Goal: Task Accomplishment & Management: Use online tool/utility

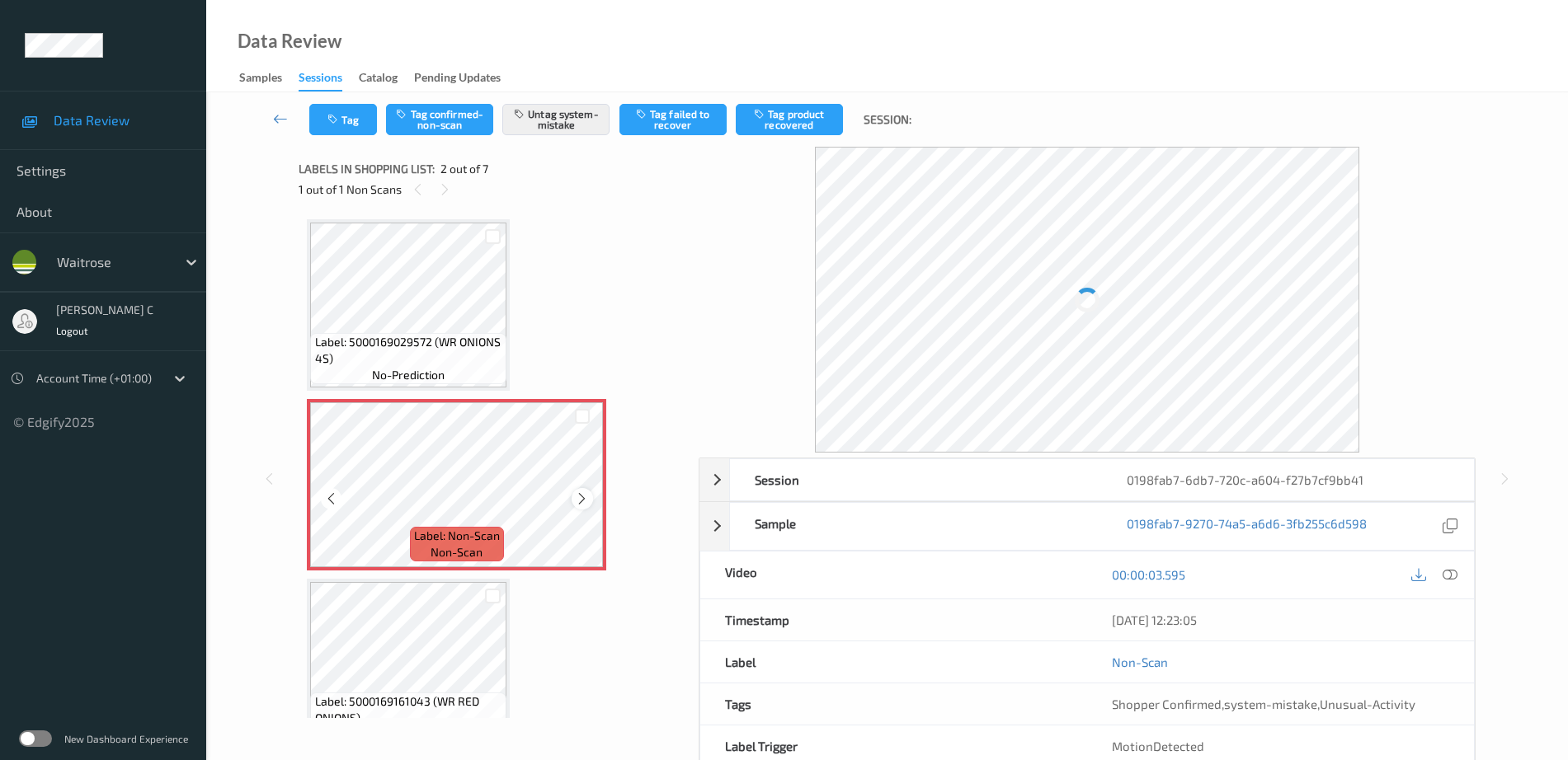
click at [581, 502] on icon at bounding box center [581, 499] width 14 height 15
click at [581, 501] on icon at bounding box center [581, 499] width 14 height 15
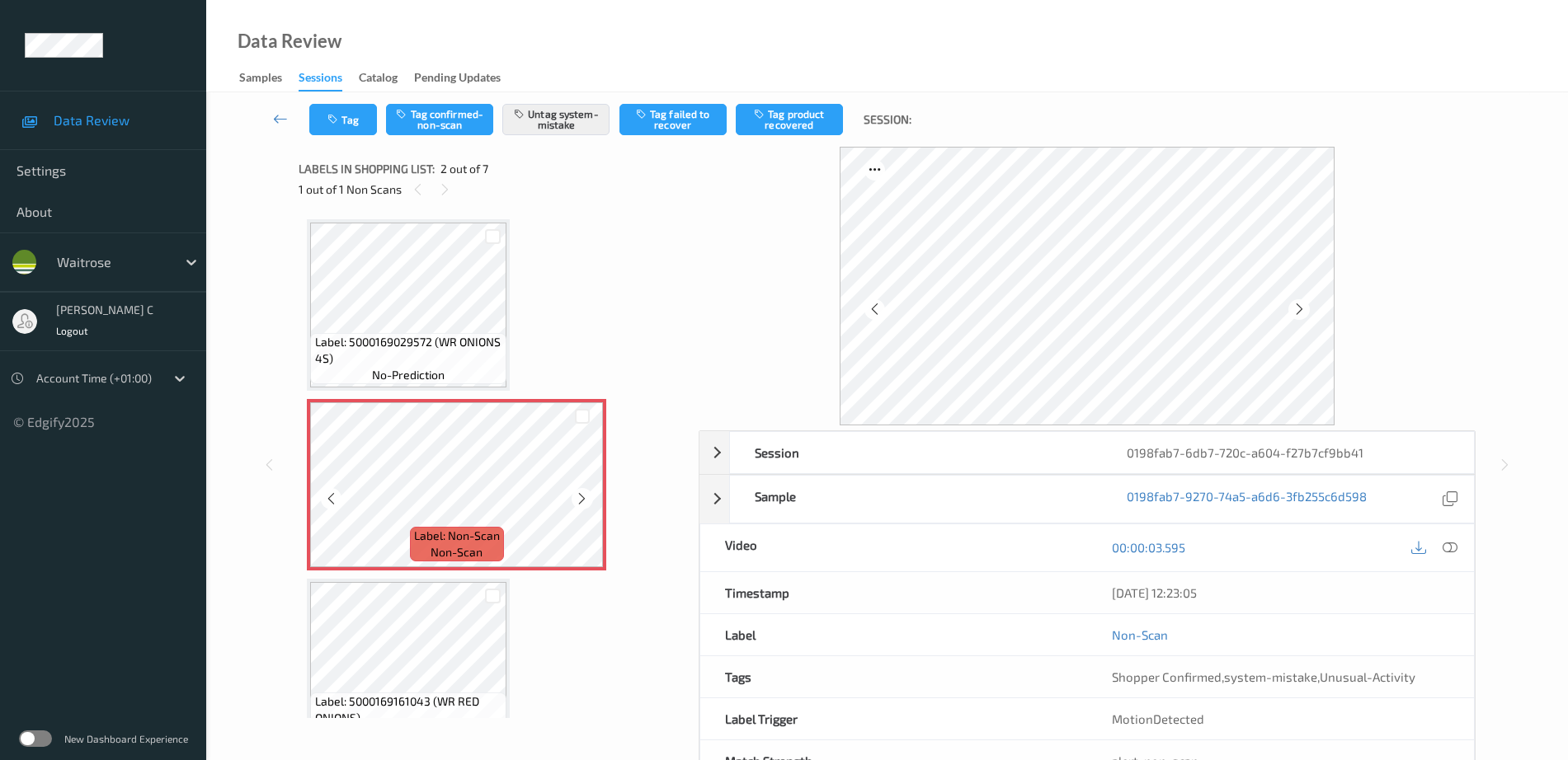
click at [581, 501] on icon at bounding box center [581, 499] width 14 height 15
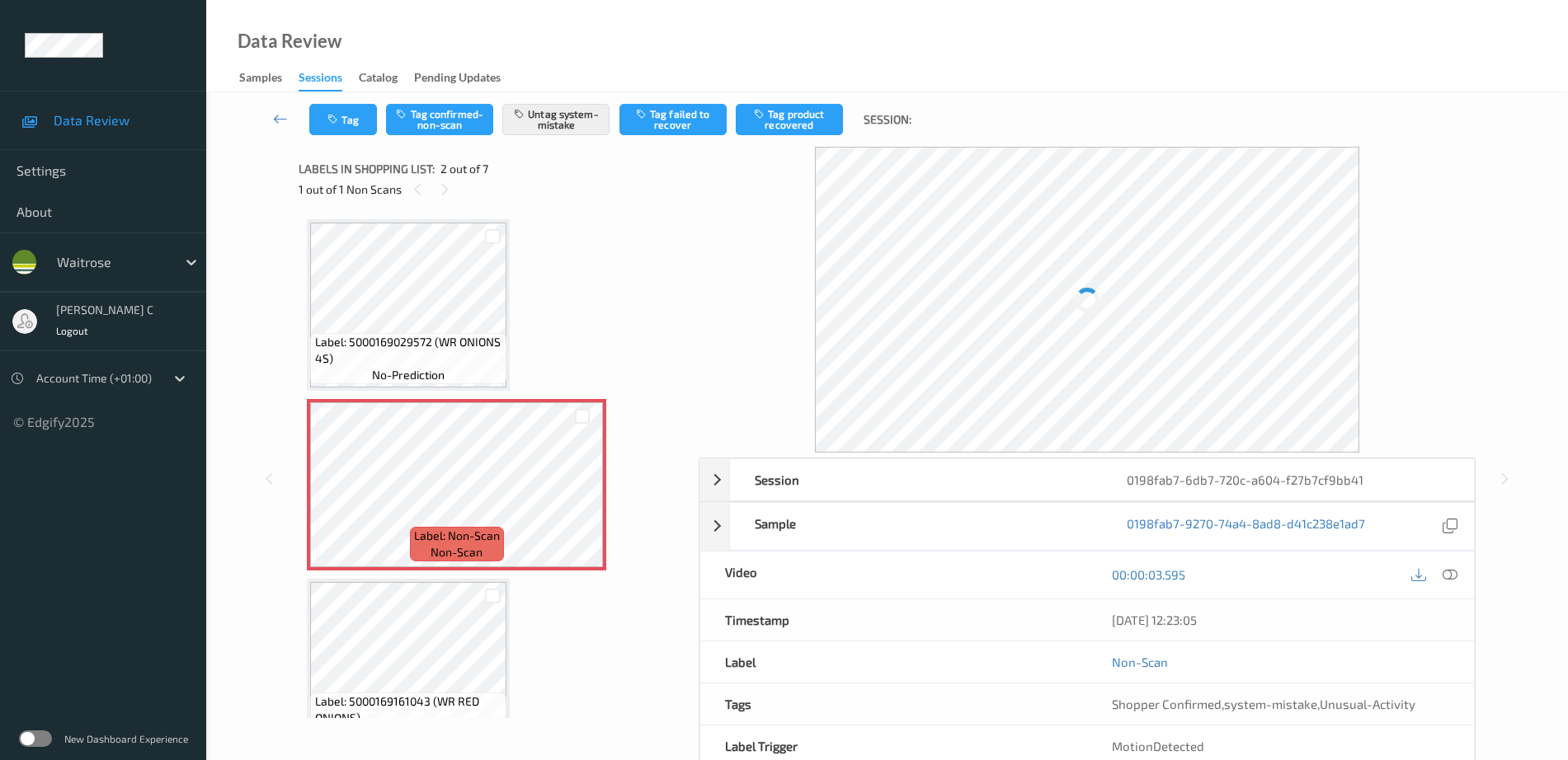
click at [476, 337] on span "Label: 5000169029572 (WR ONIONS 4S)" at bounding box center [409, 350] width 188 height 33
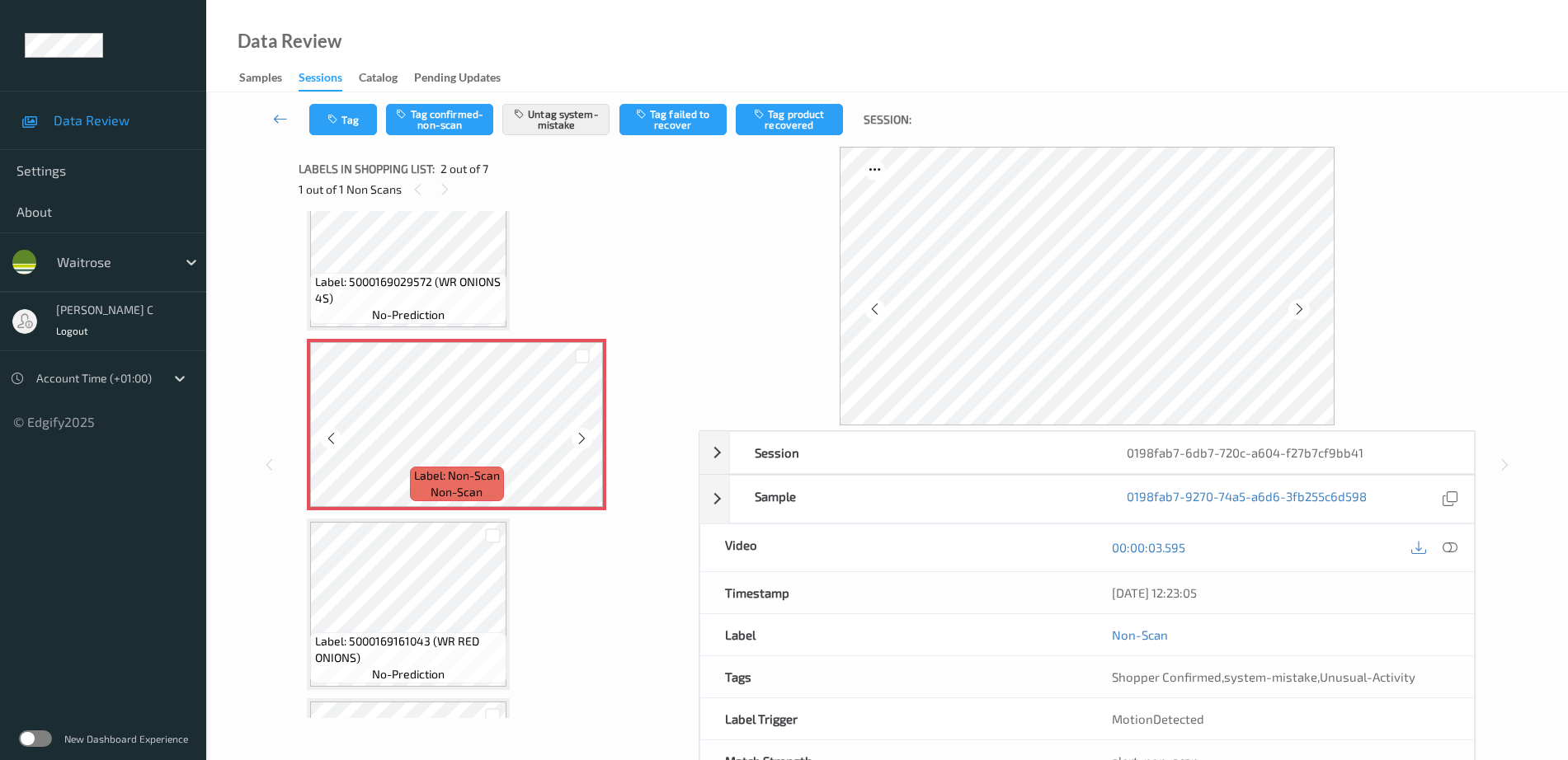
scroll to position [103, 0]
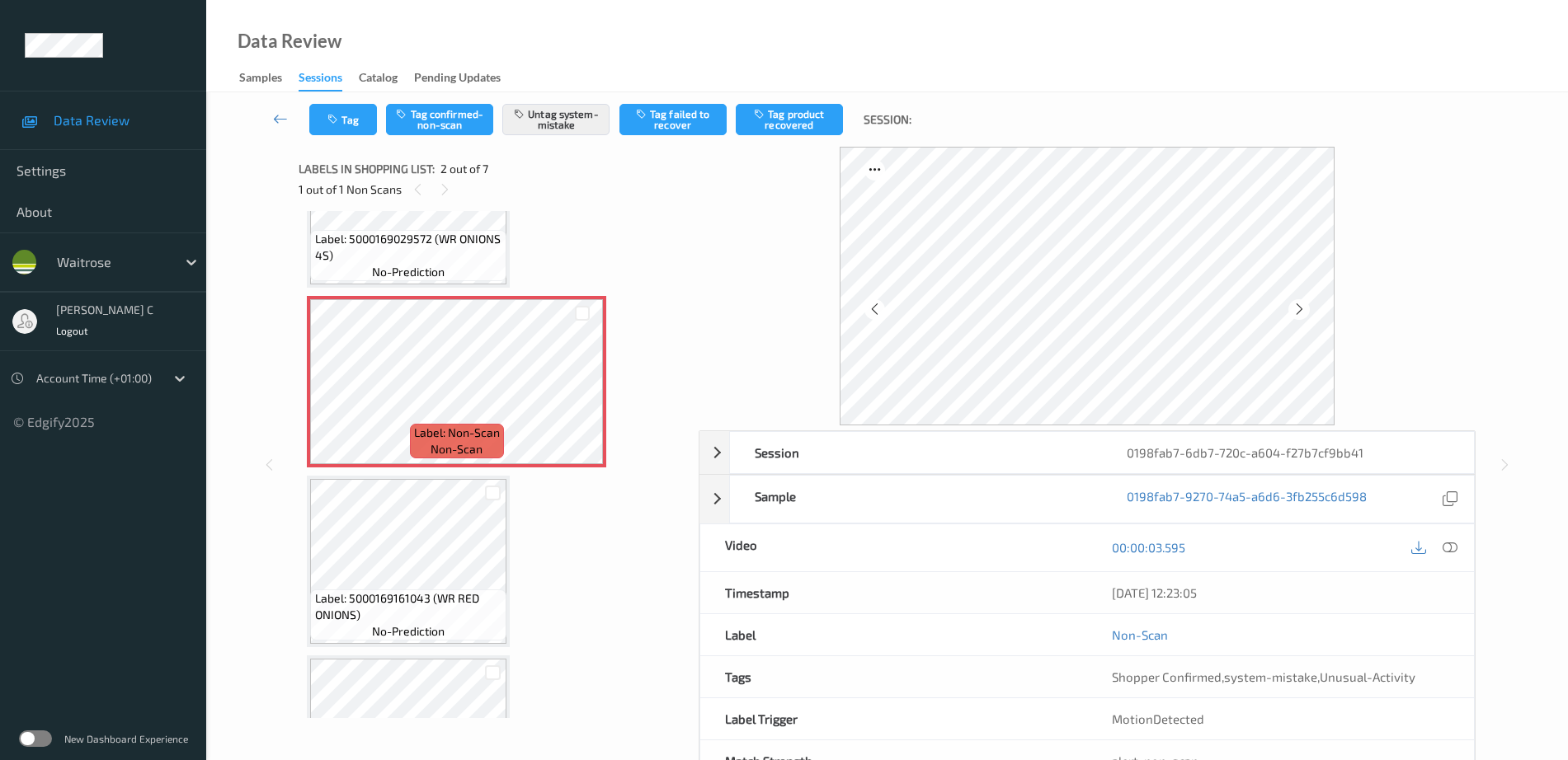
click at [409, 476] on div "Label: 5000169161043 (WR RED ONIONS) no-prediction" at bounding box center [408, 562] width 203 height 171
click at [581, 389] on icon at bounding box center [581, 396] width 14 height 15
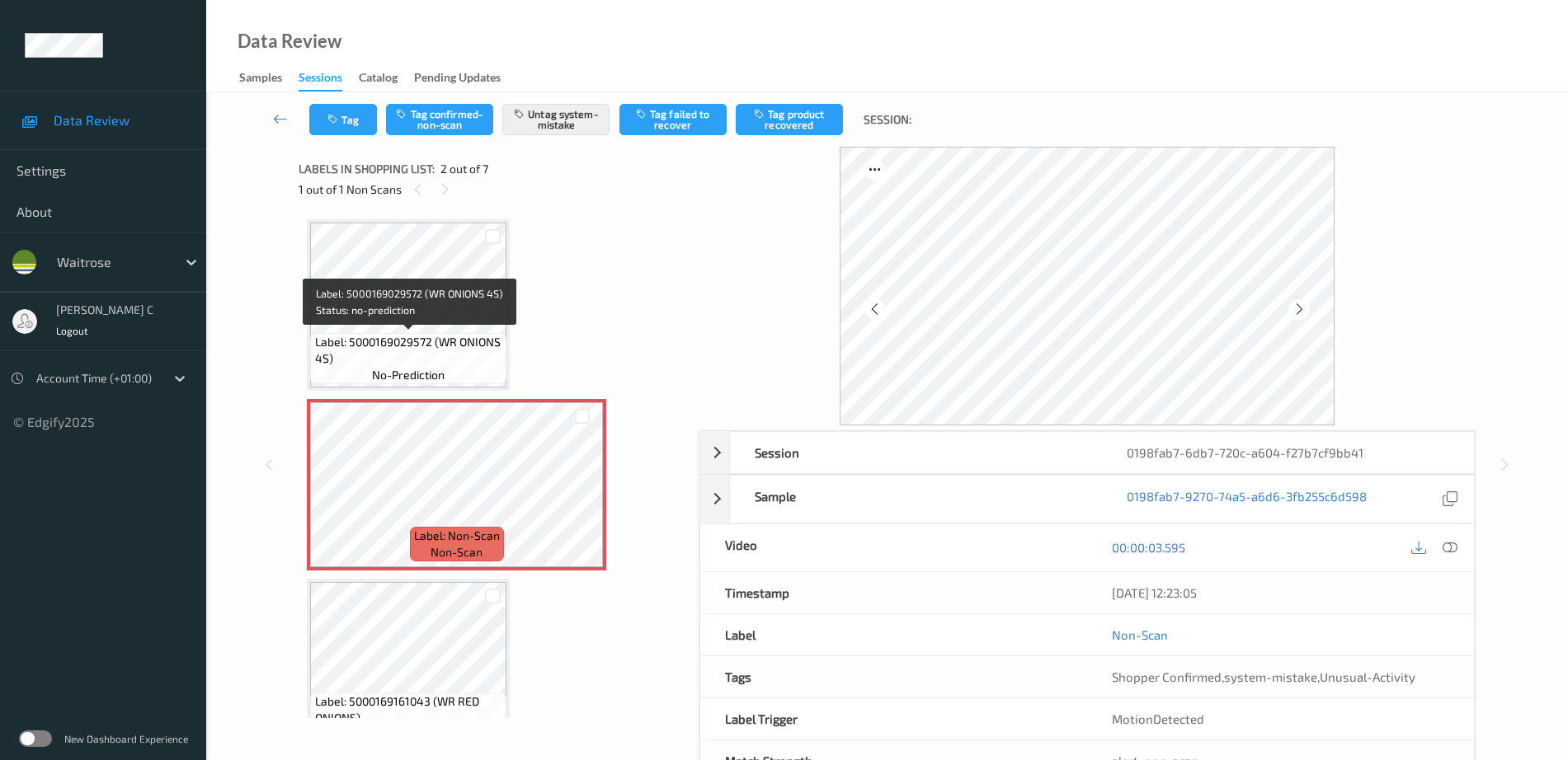
click at [472, 333] on div "Label: 5000169029572 (WR ONIONS 4S) no-prediction" at bounding box center [409, 359] width 197 height 51
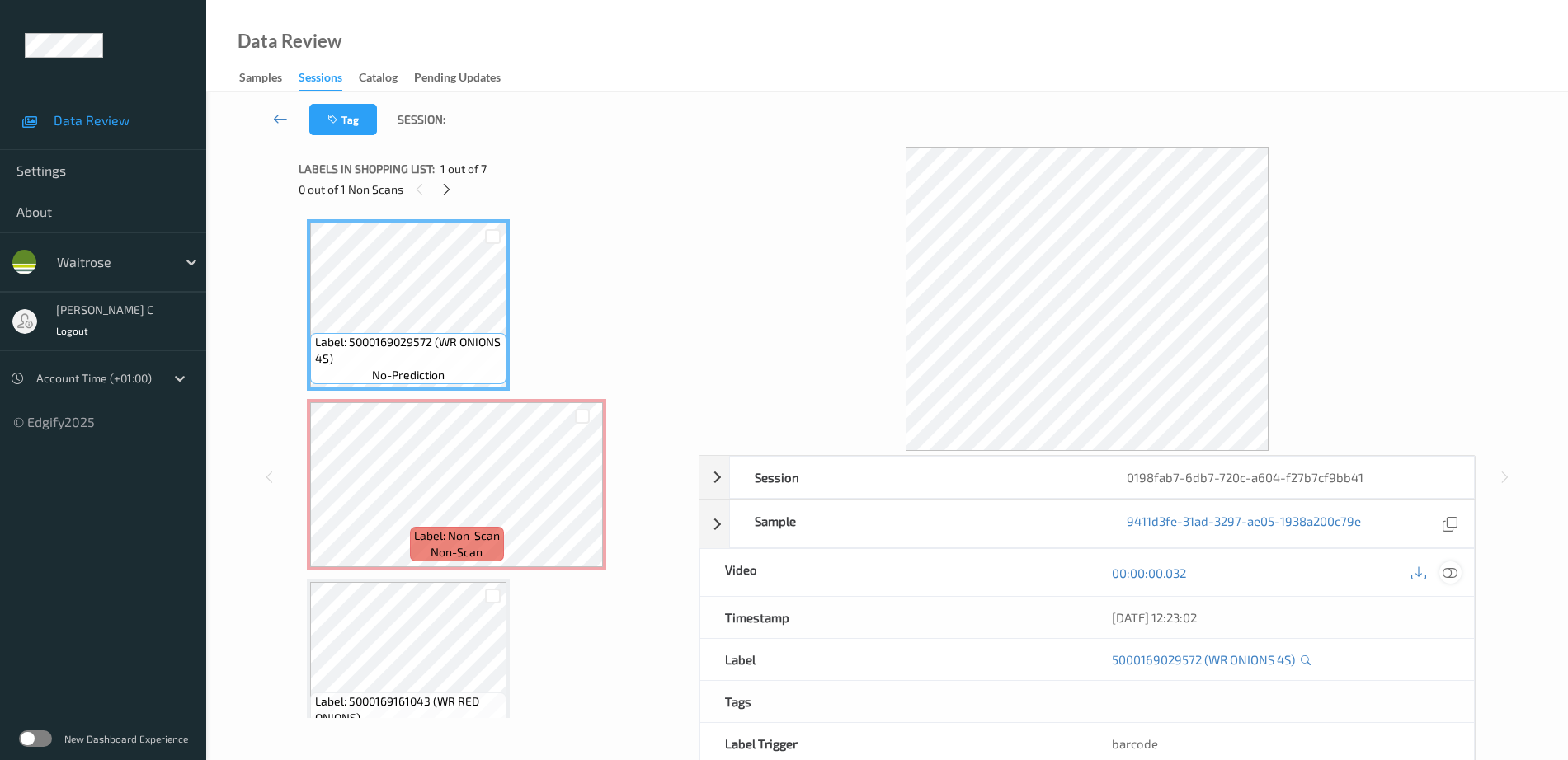
click at [1455, 576] on icon at bounding box center [1450, 573] width 15 height 15
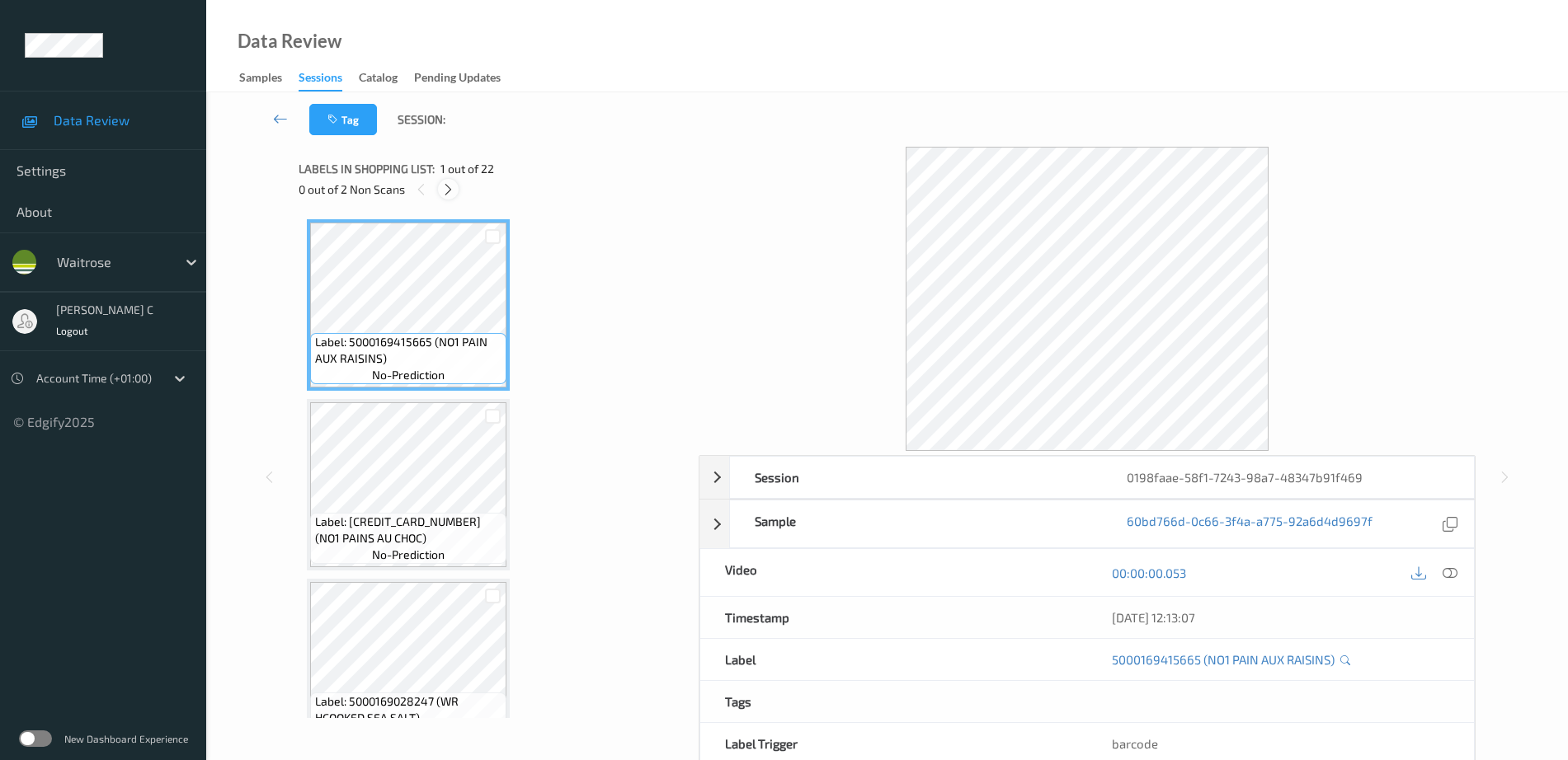
click at [453, 191] on icon at bounding box center [448, 189] width 14 height 15
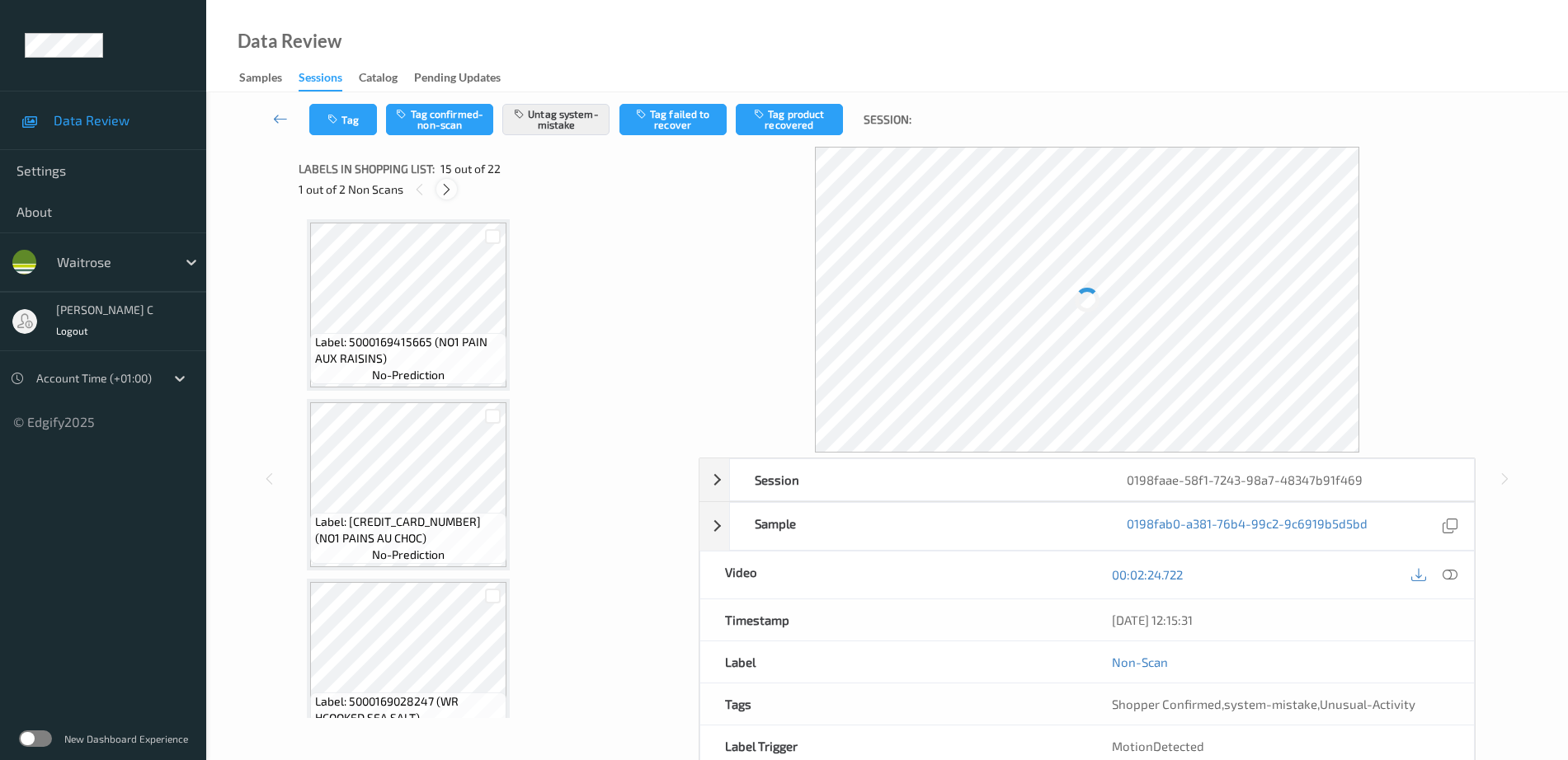
scroll to position [2345, 0]
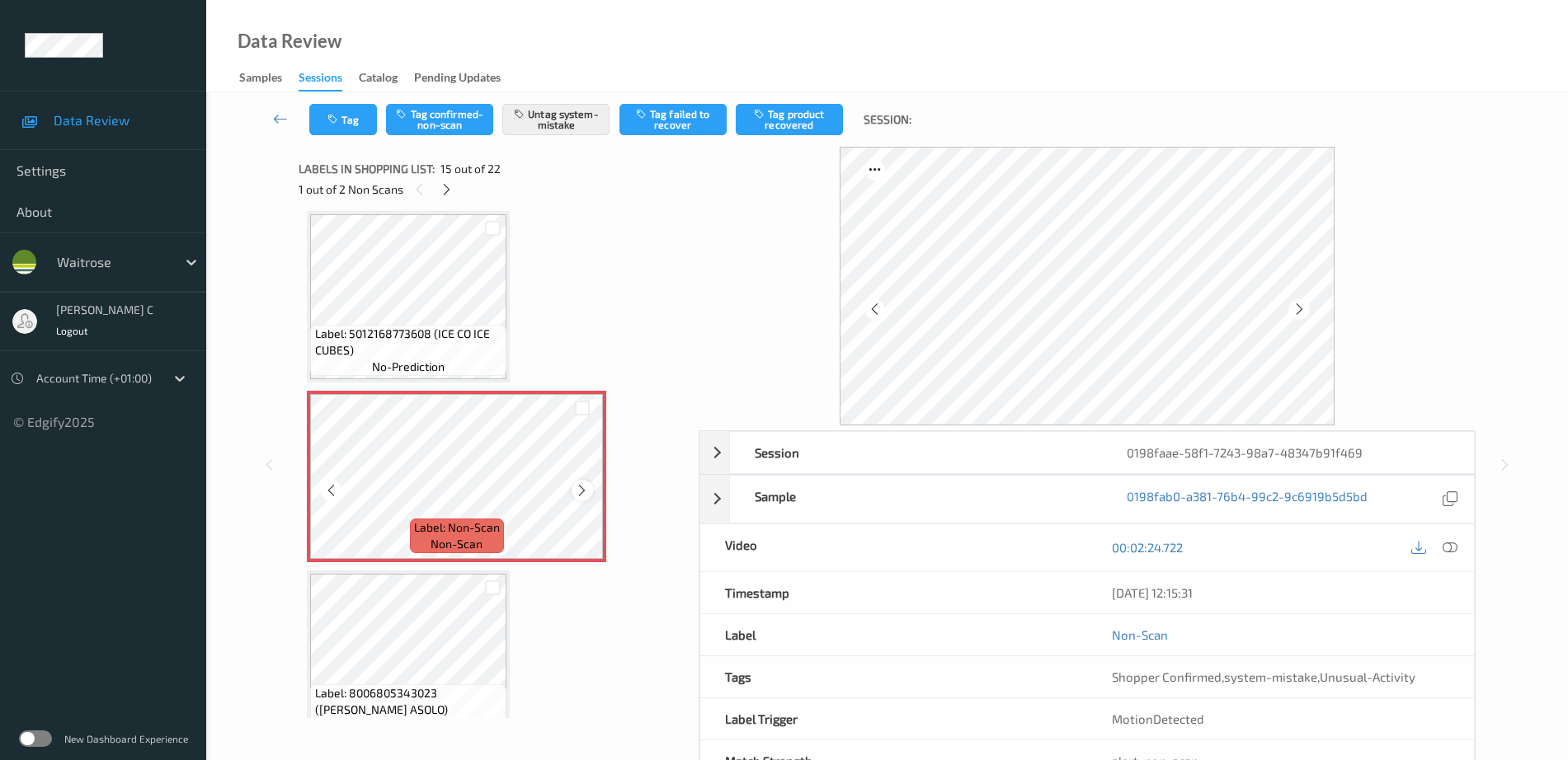
click at [582, 489] on icon at bounding box center [581, 491] width 14 height 15
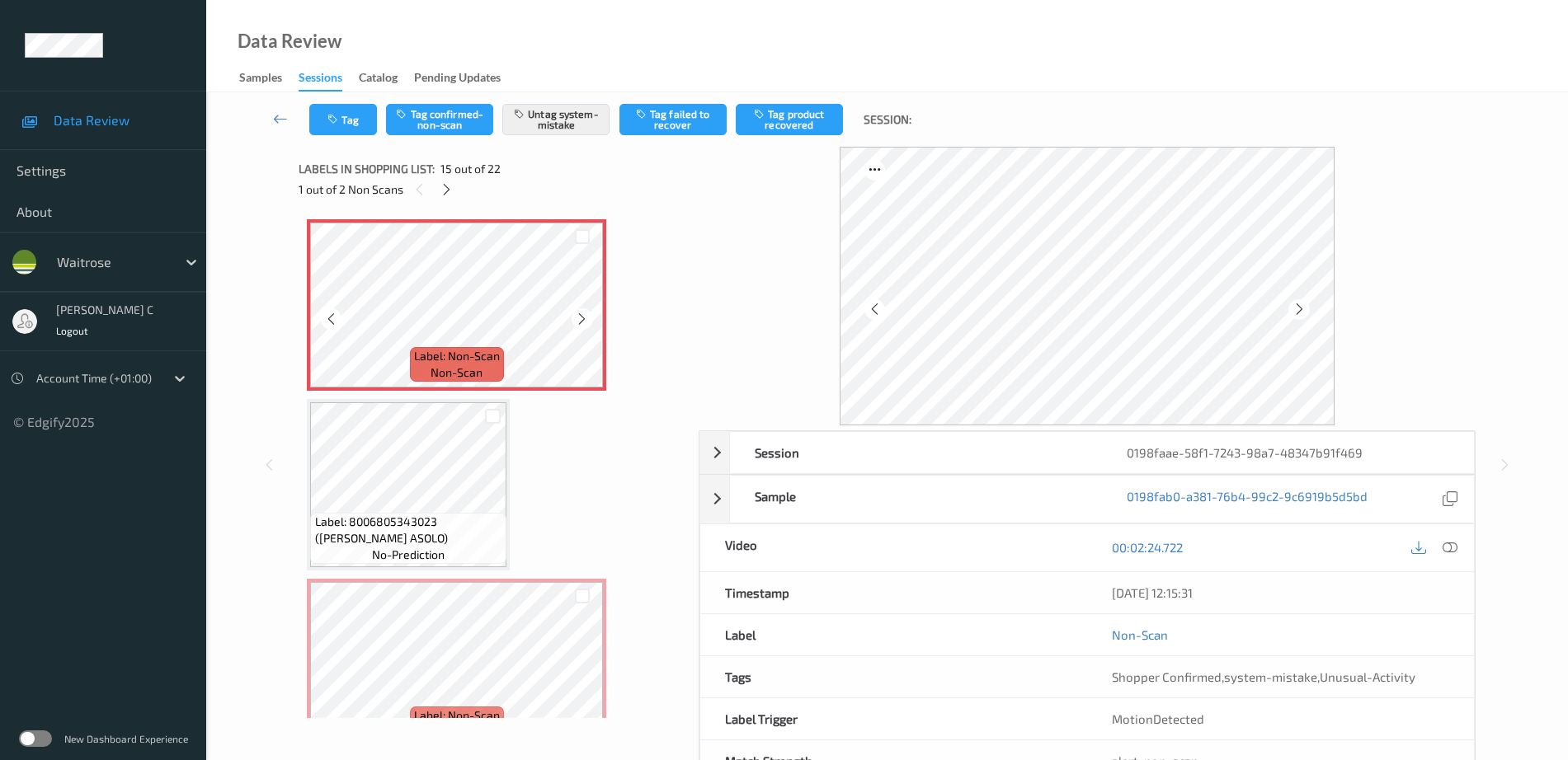
scroll to position [2551, 0]
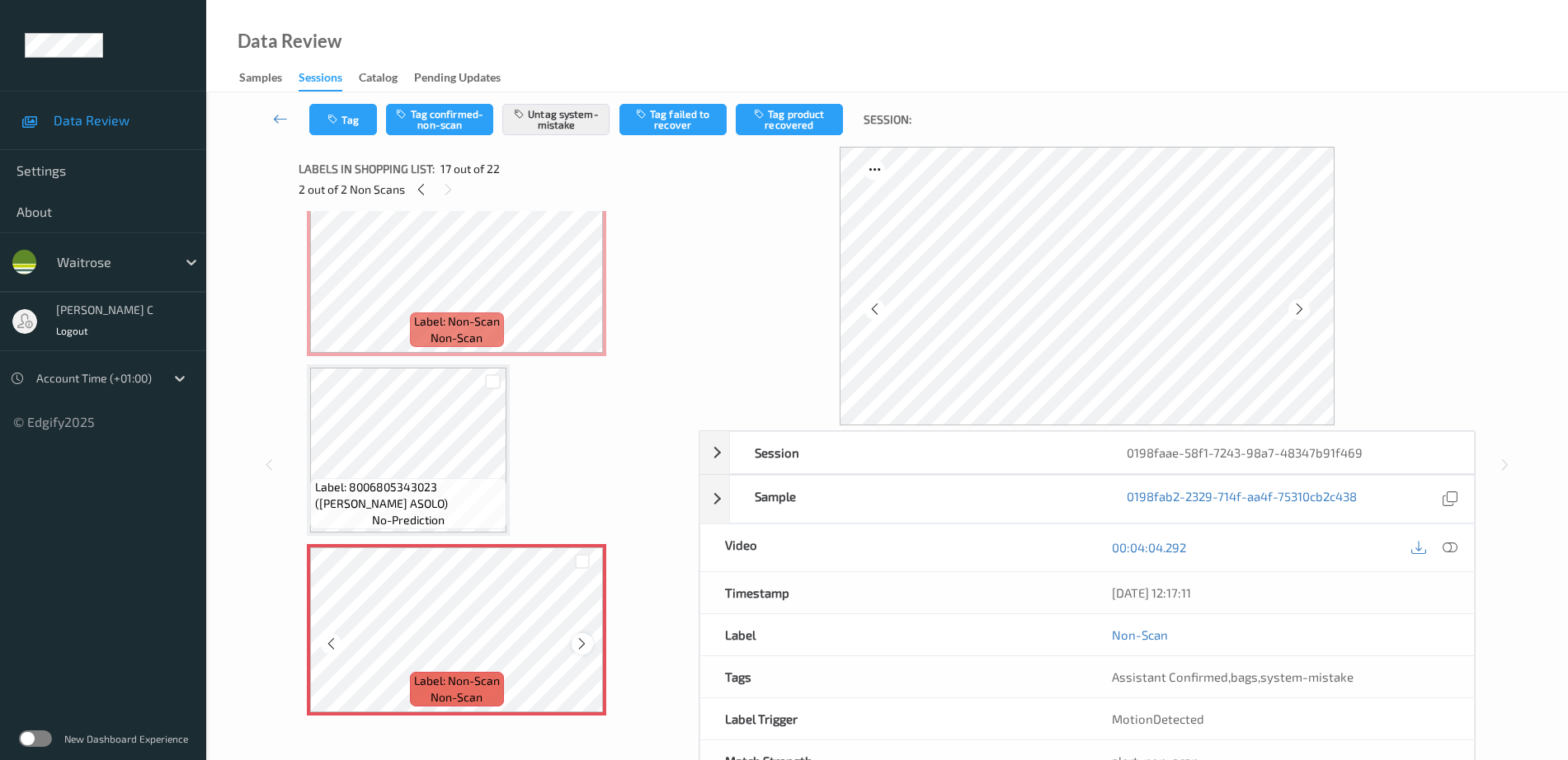
click at [577, 643] on icon at bounding box center [581, 643] width 14 height 15
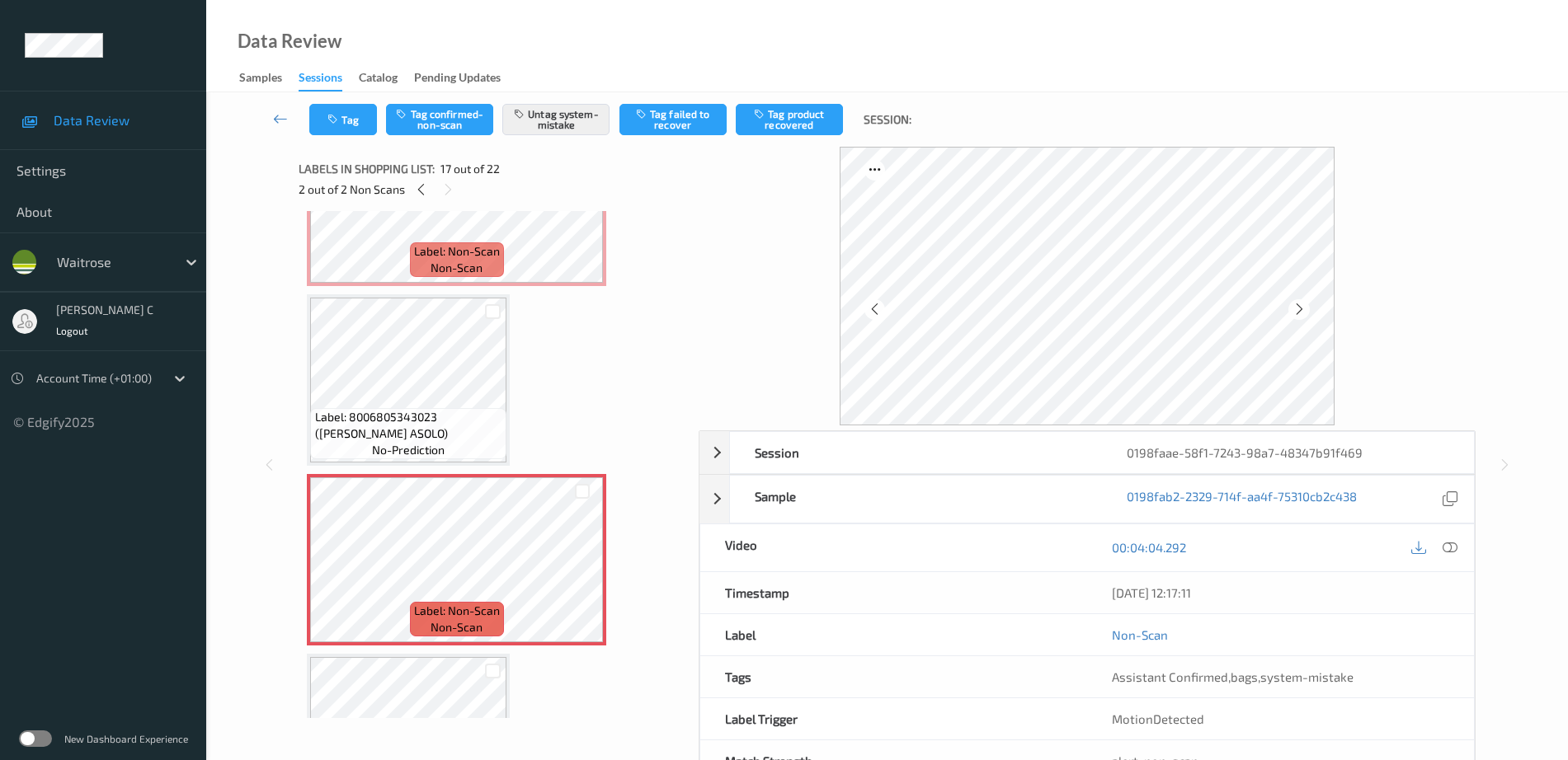
scroll to position [2654, 0]
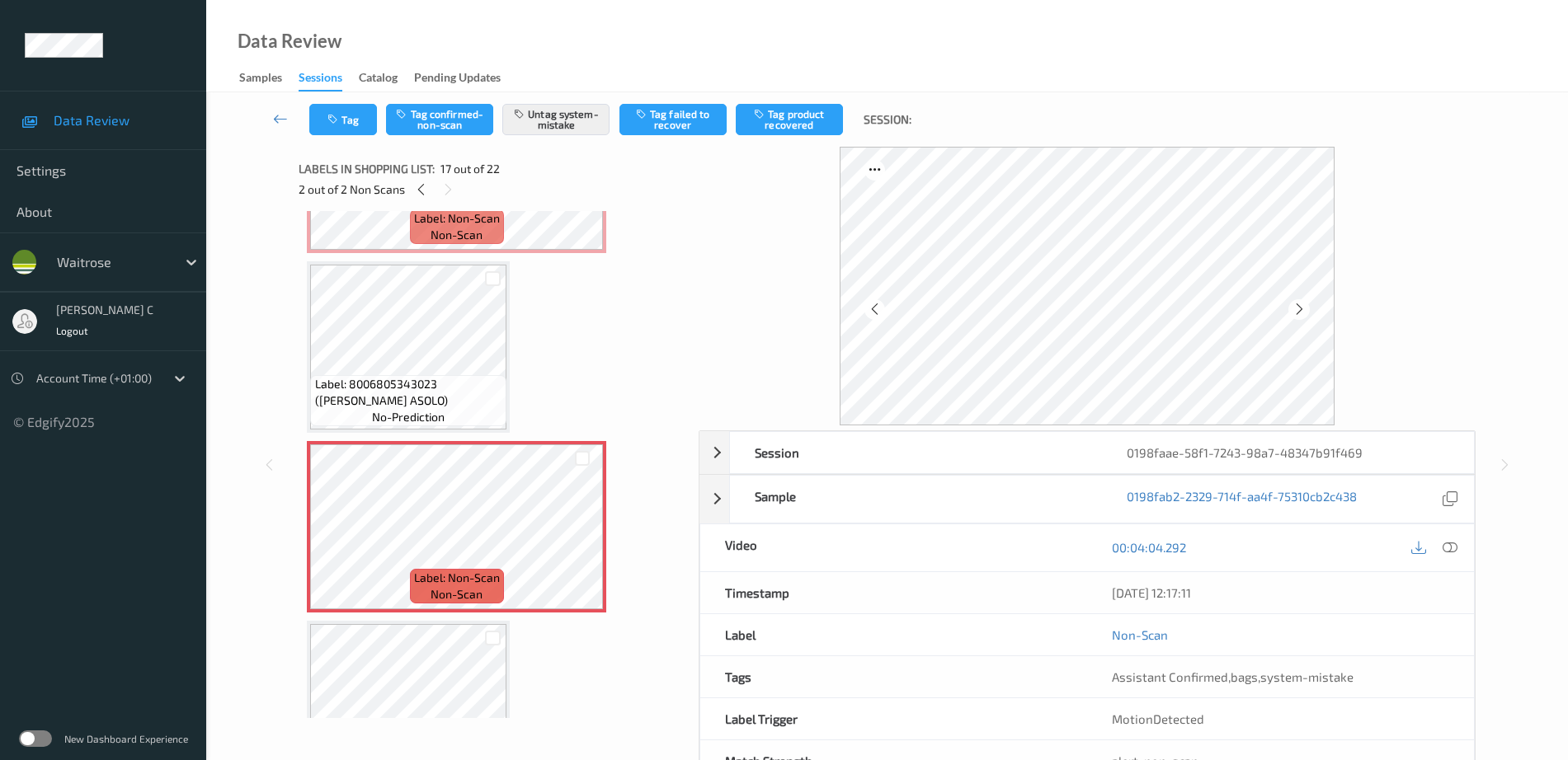
click at [422, 382] on span "Label: 8006805343023 ([PERSON_NAME] ASOLO)" at bounding box center [409, 392] width 188 height 33
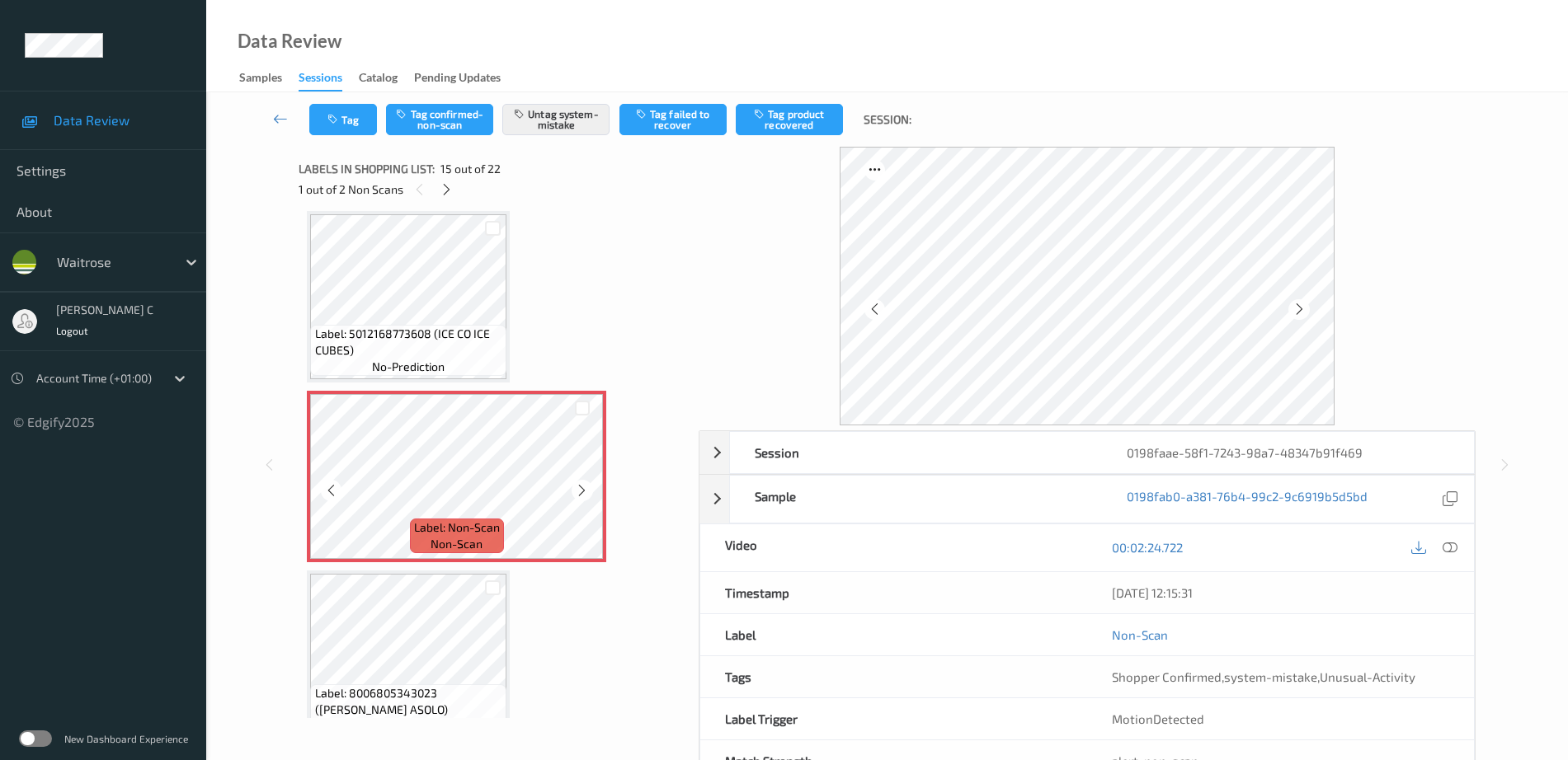
scroll to position [2139, 0]
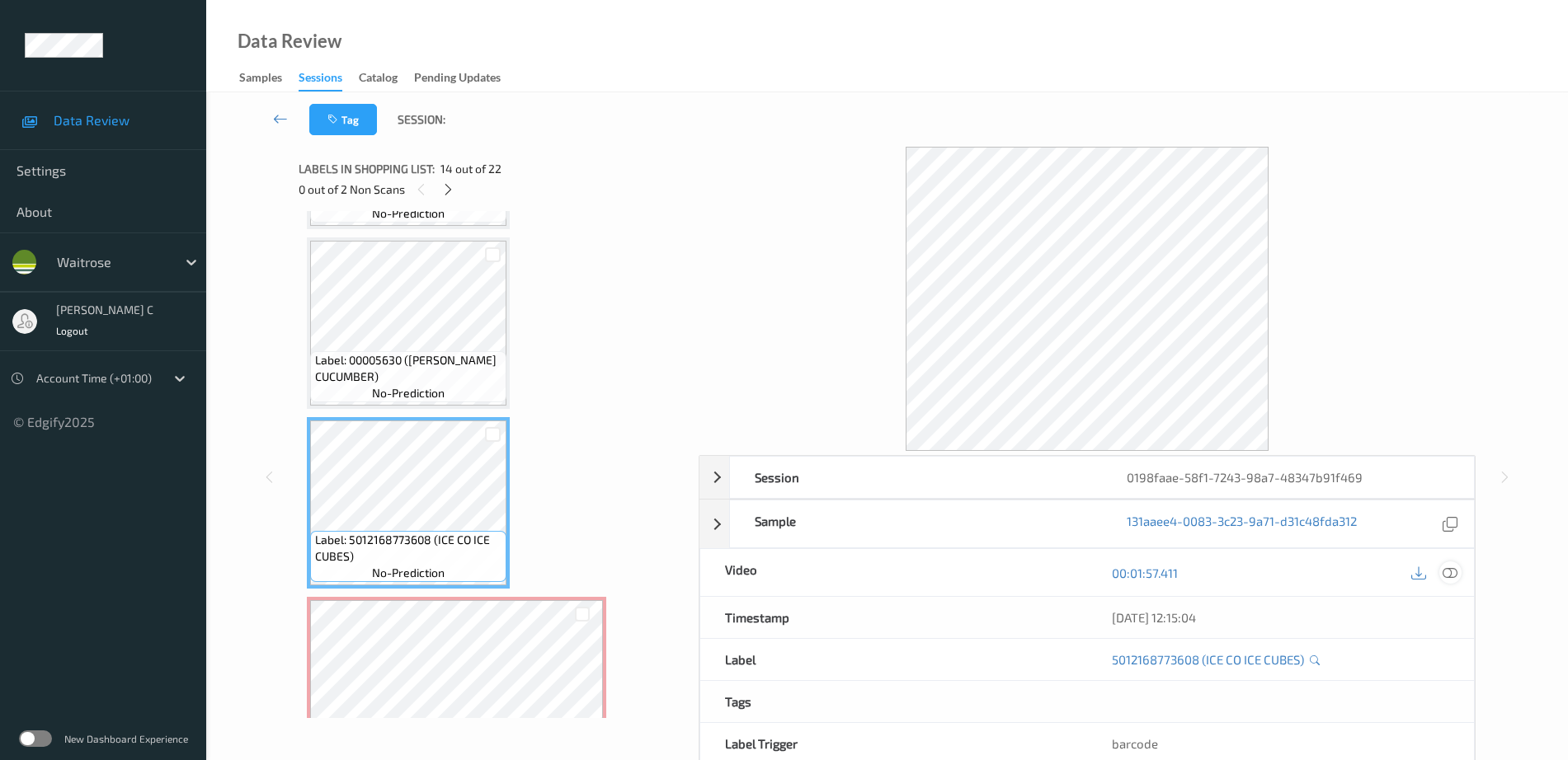
click at [1444, 566] on icon at bounding box center [1450, 573] width 15 height 15
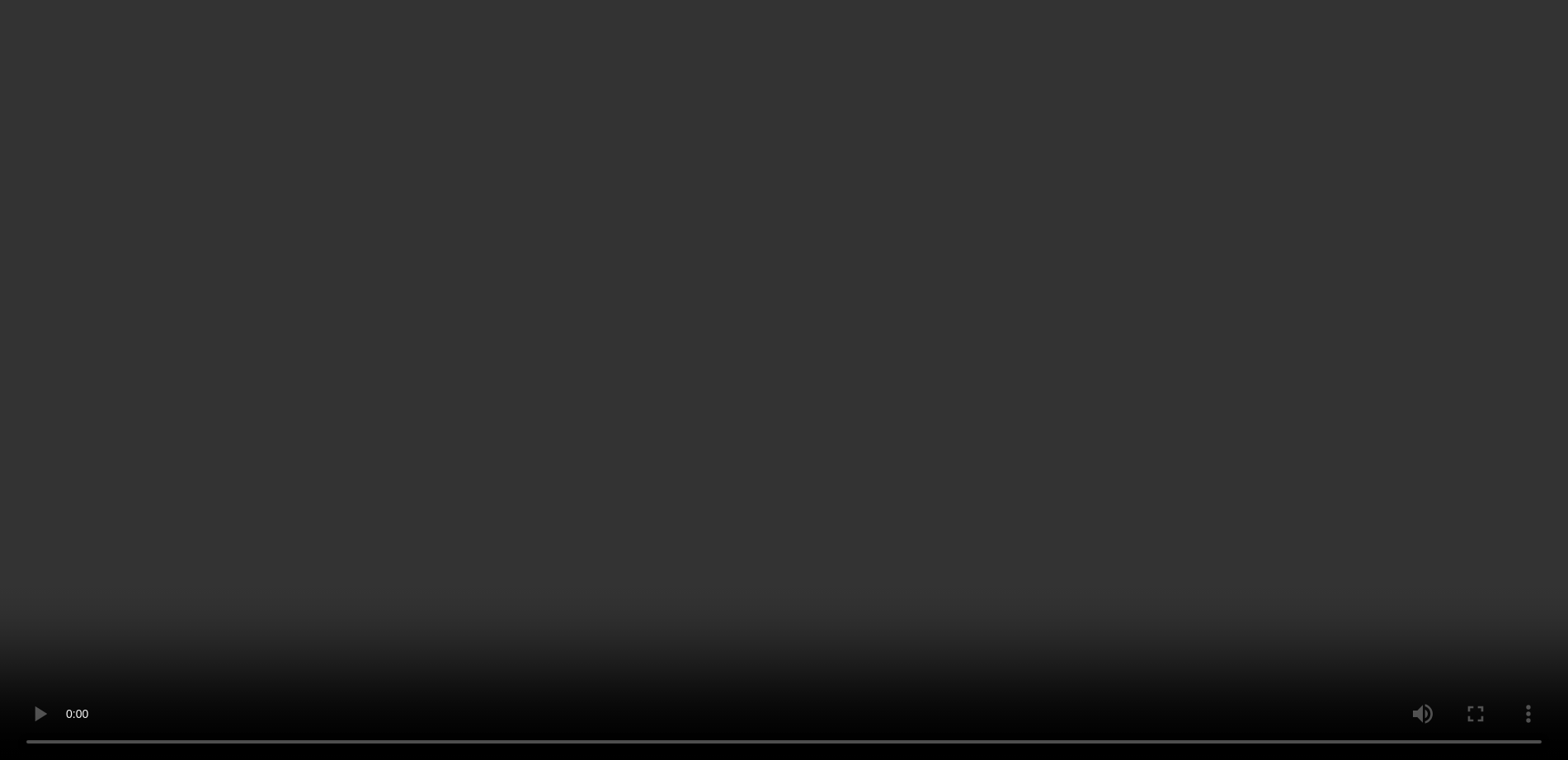
scroll to position [2242, 0]
